Goal: Share content

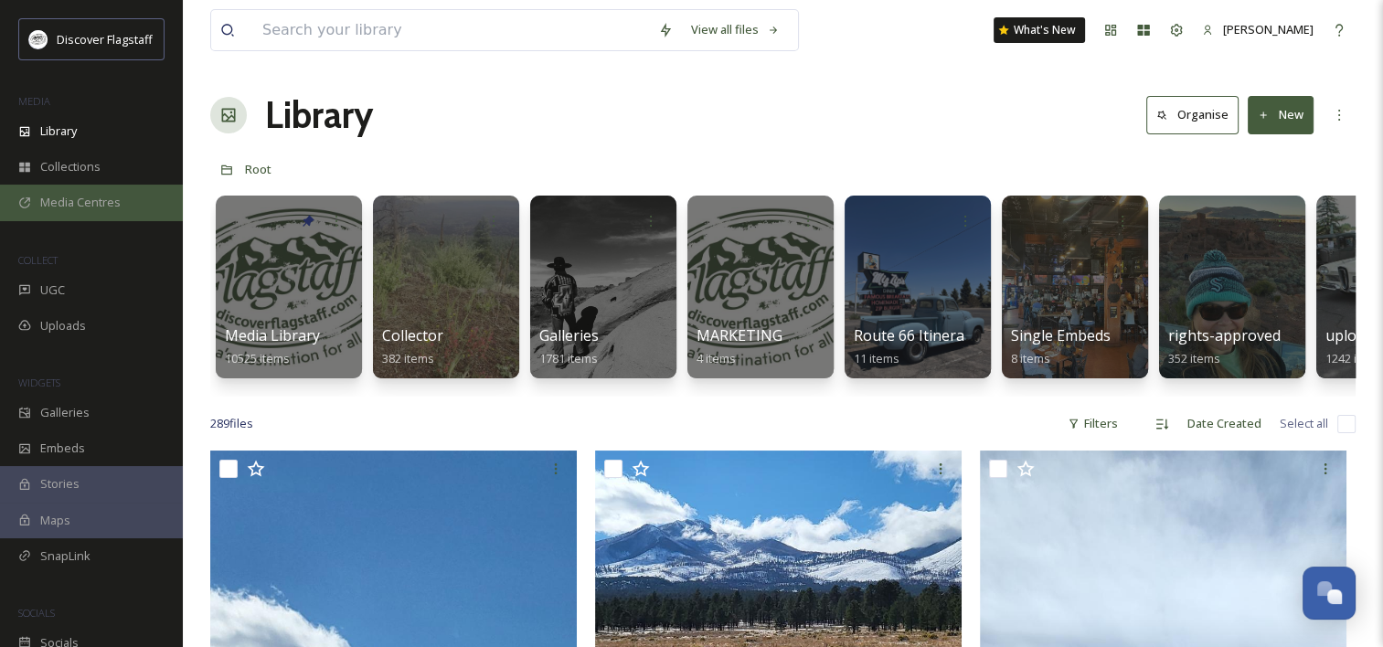
click at [62, 211] on div "Media Centres" at bounding box center [91, 203] width 183 height 36
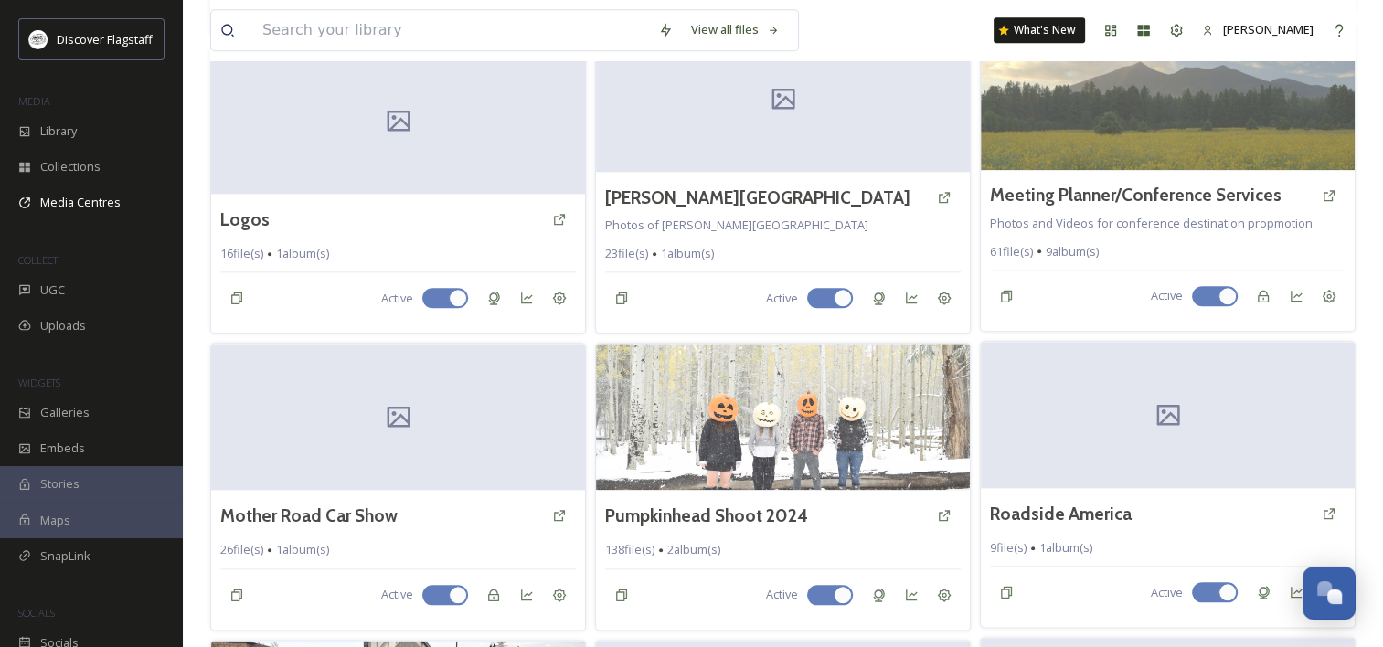
scroll to position [1970, 0]
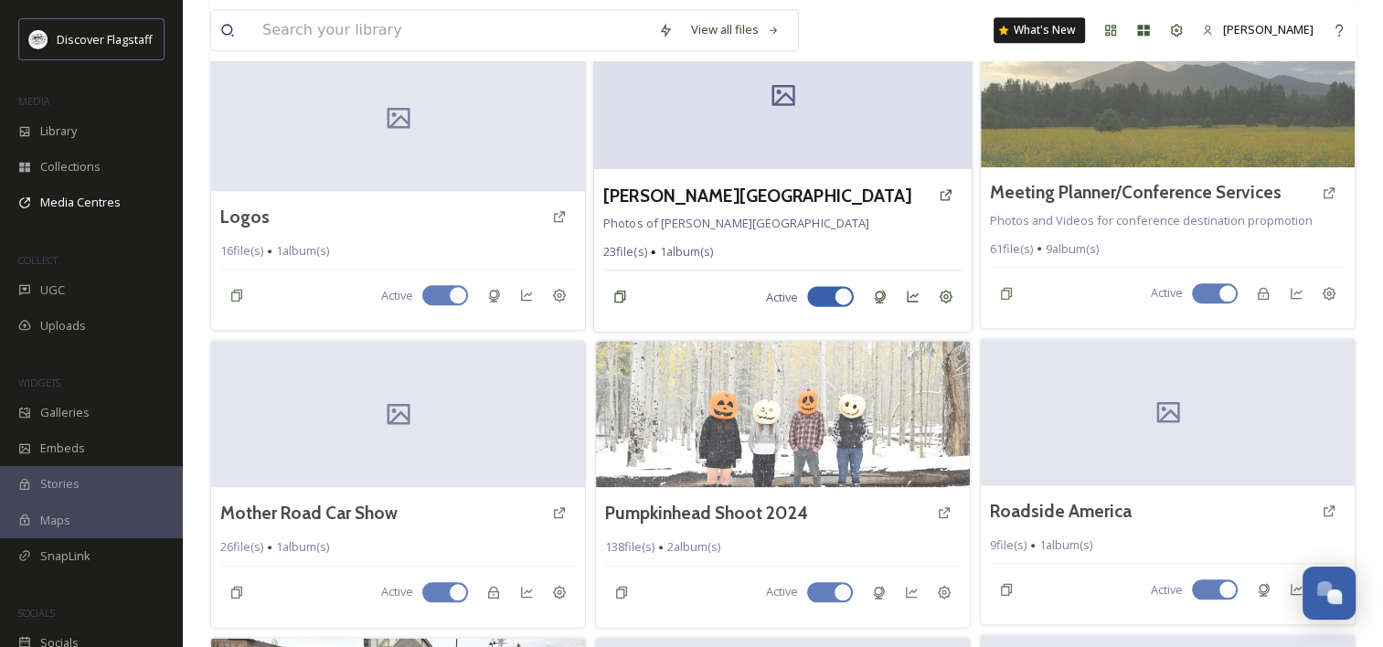
click at [849, 201] on div "[PERSON_NAME] Observatory Photos of [PERSON_NAME][GEOGRAPHIC_DATA] 23 file(s) 1…" at bounding box center [783, 250] width 378 height 163
click at [695, 182] on h3 "[PERSON_NAME][GEOGRAPHIC_DATA]" at bounding box center [757, 195] width 308 height 27
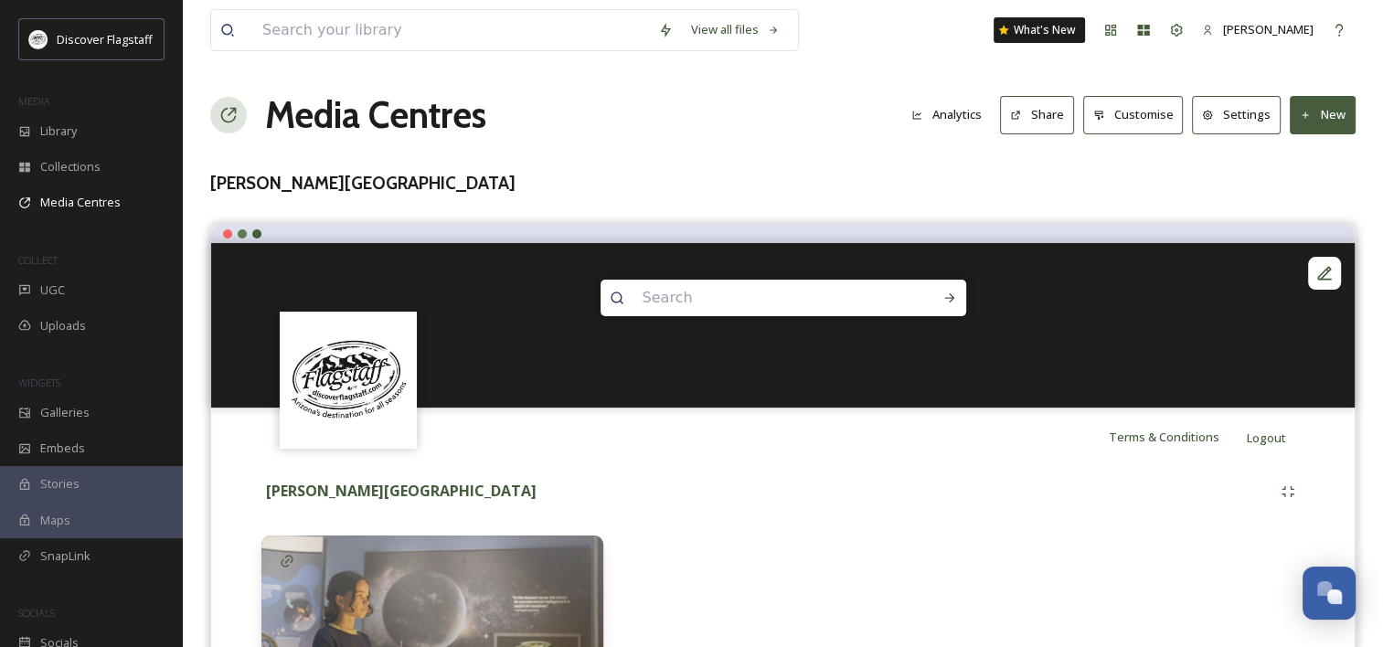
scroll to position [144, 0]
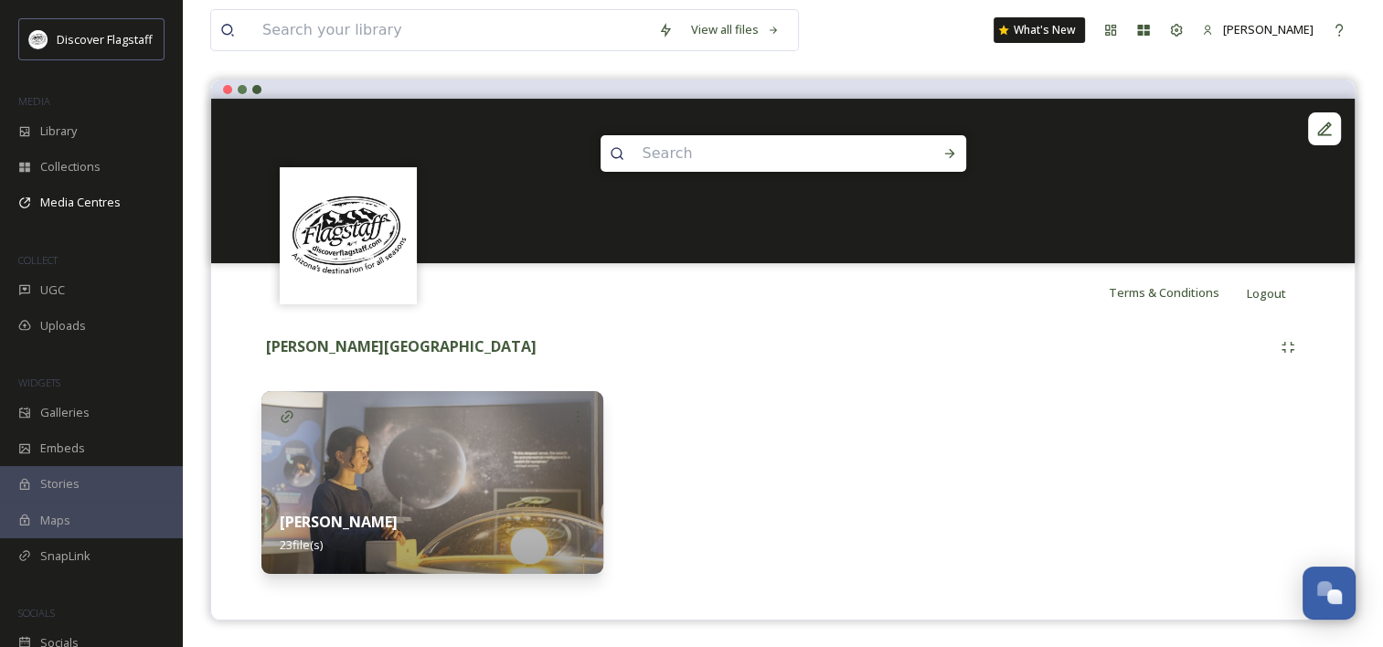
click at [480, 523] on div "[PERSON_NAME] 23 file(s)" at bounding box center [432, 533] width 342 height 81
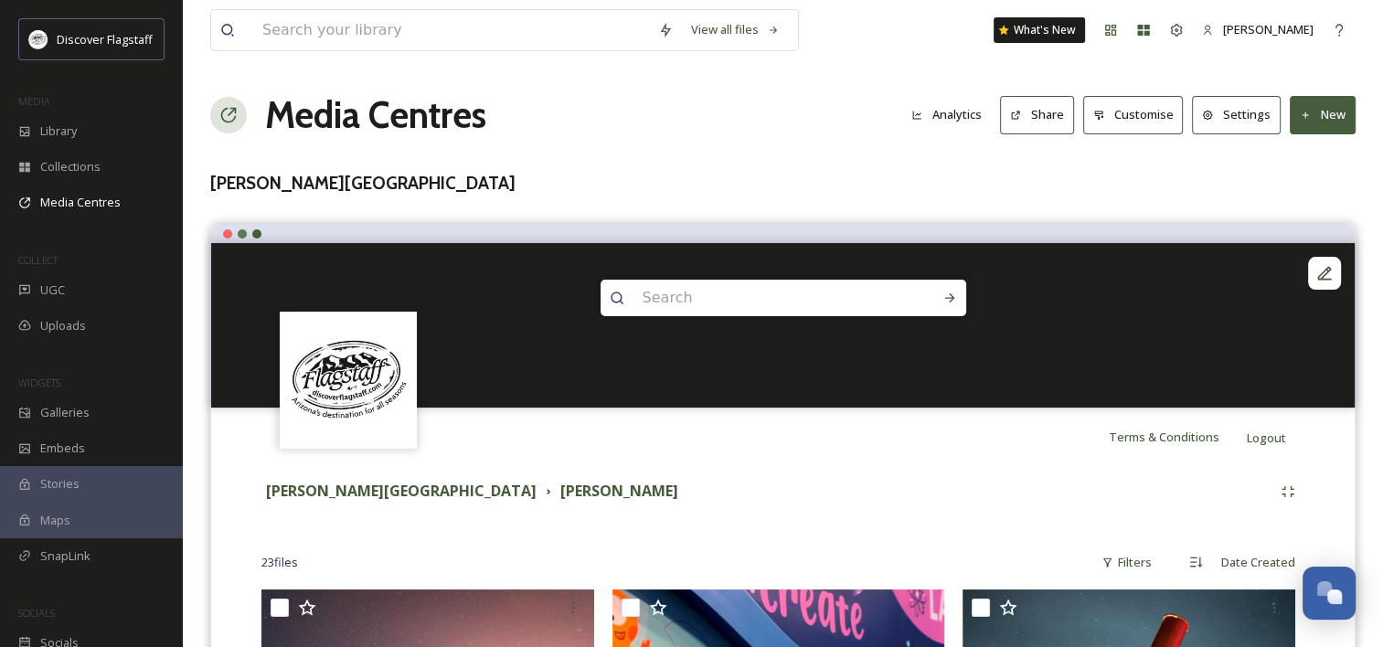
click at [1041, 106] on button "Share" at bounding box center [1037, 114] width 74 height 37
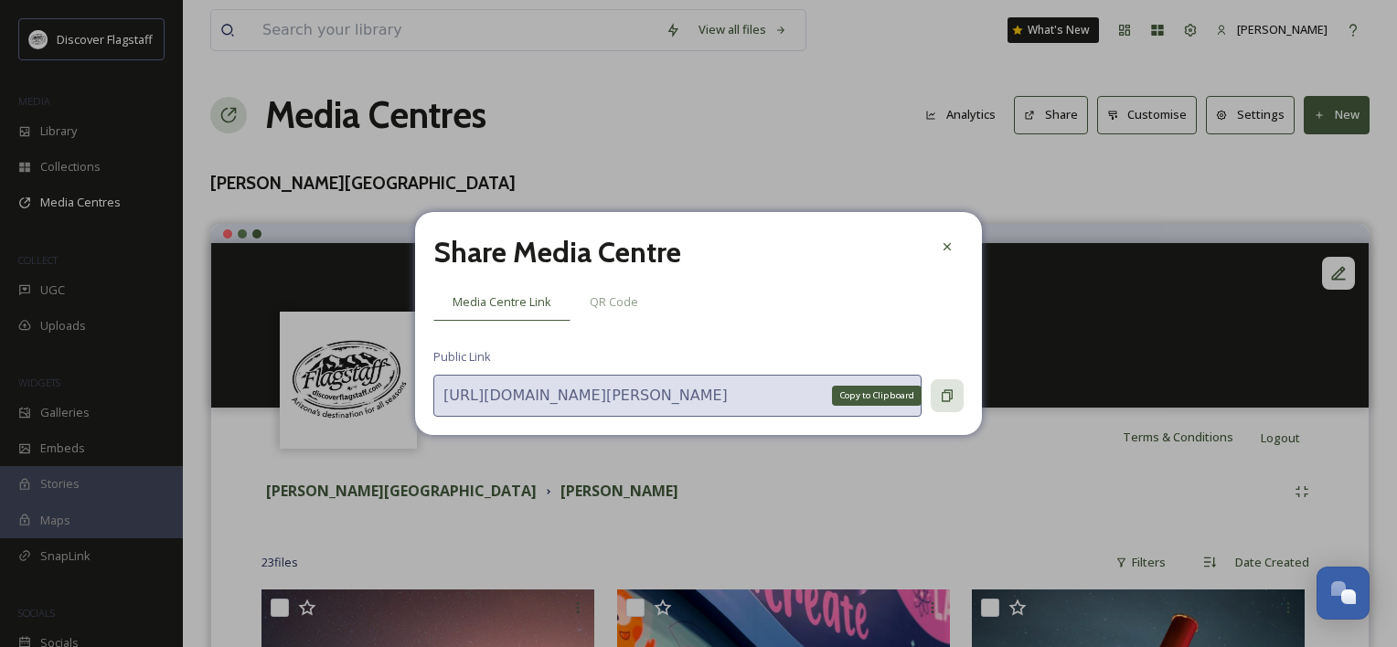
click at [941, 391] on icon at bounding box center [947, 396] width 15 height 15
